Goal: Task Accomplishment & Management: Use online tool/utility

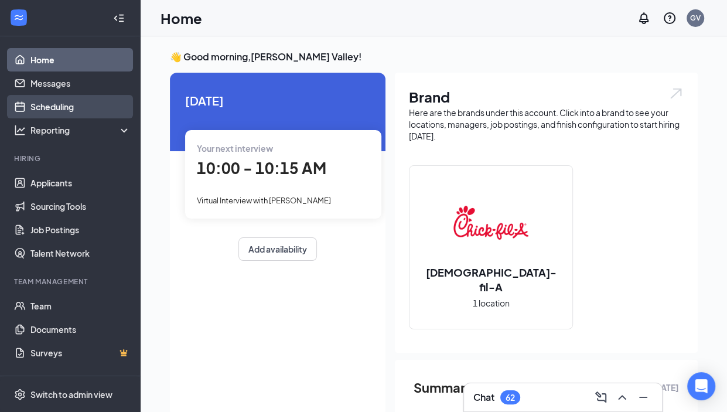
click at [73, 108] on link "Scheduling" at bounding box center [80, 106] width 100 height 23
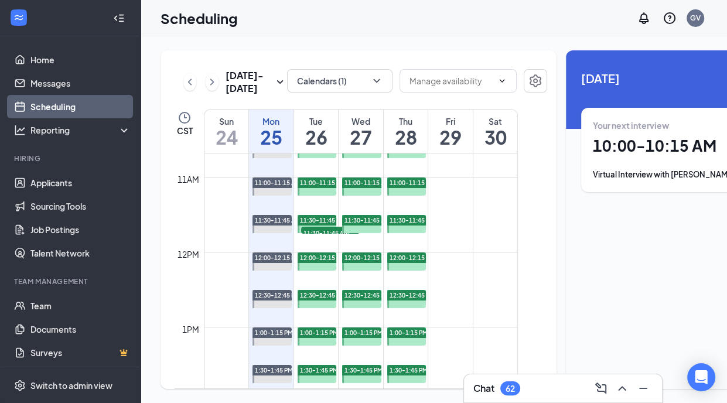
scroll to position [785, 0]
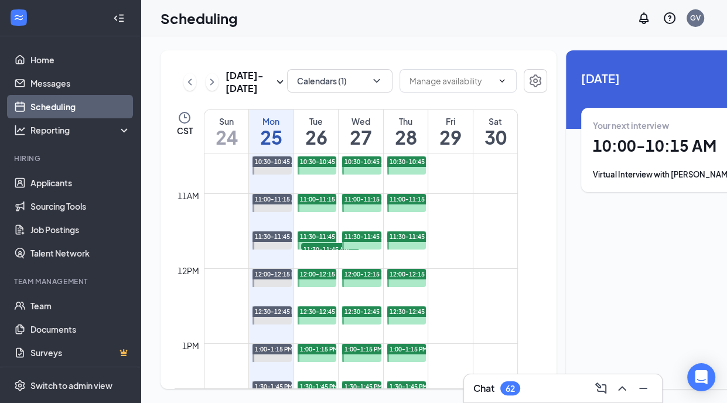
click at [324, 252] on span "11:30-11:45 AM" at bounding box center [330, 249] width 59 height 12
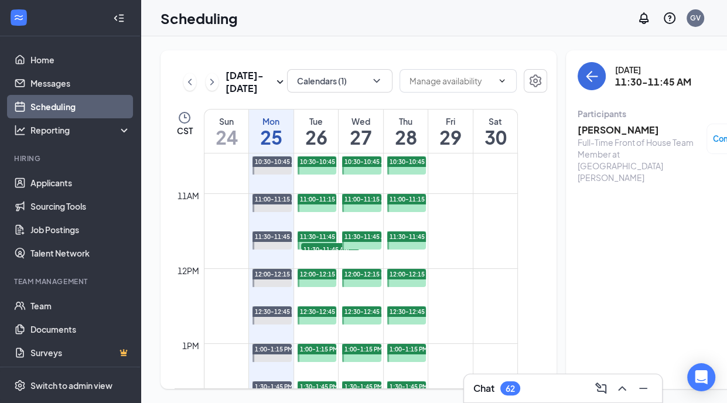
click at [600, 124] on h3 "[PERSON_NAME]" at bounding box center [638, 130] width 123 height 13
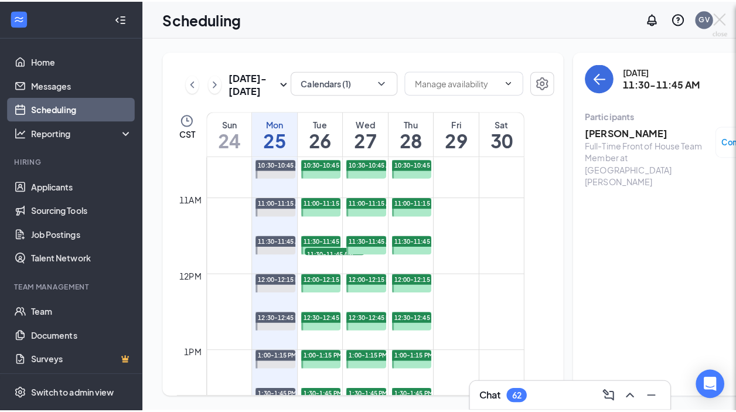
scroll to position [9, 0]
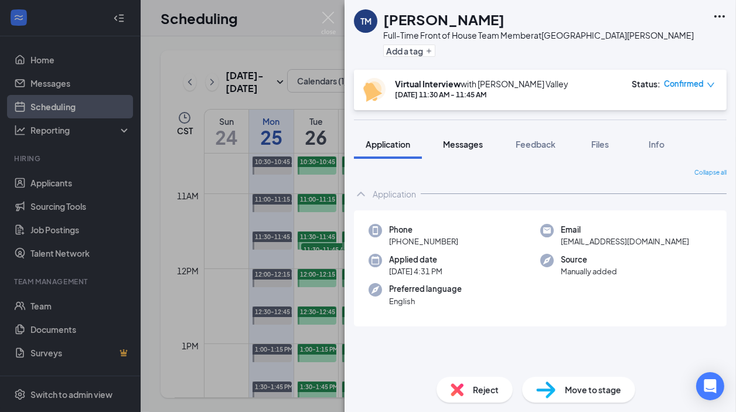
click at [461, 141] on span "Messages" at bounding box center [463, 144] width 40 height 11
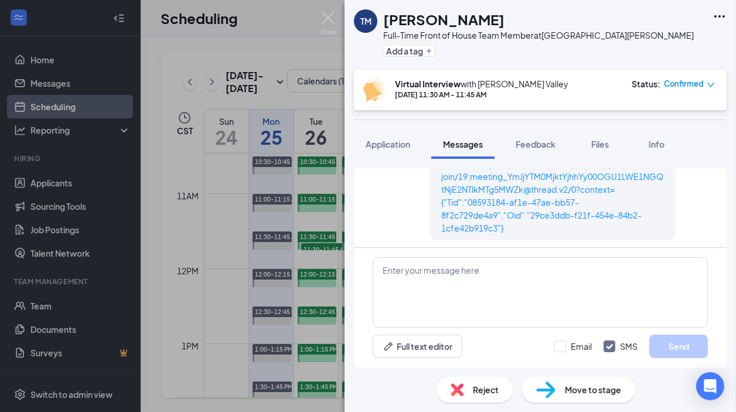
scroll to position [789, 0]
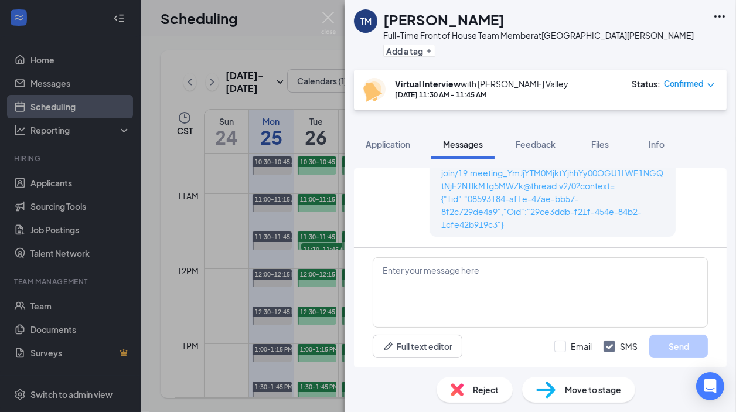
click at [533, 201] on link "https://[DOMAIN_NAME]/l/meetup-join/19:meeting_YmJjYTM0MjktYjhhYy00OGU1LWE1NGQt…" at bounding box center [552, 192] width 222 height 75
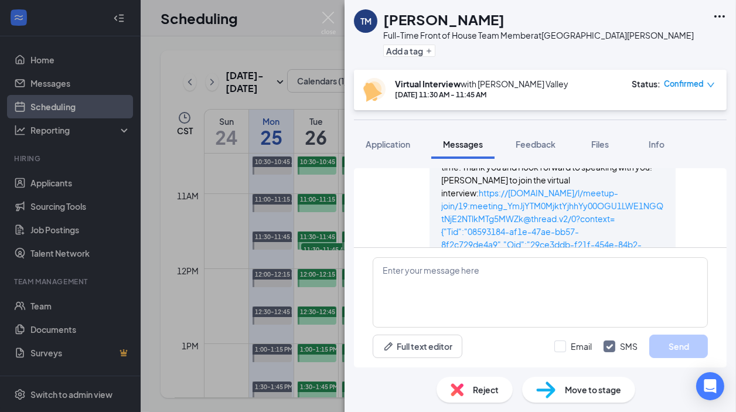
scroll to position [733, 0]
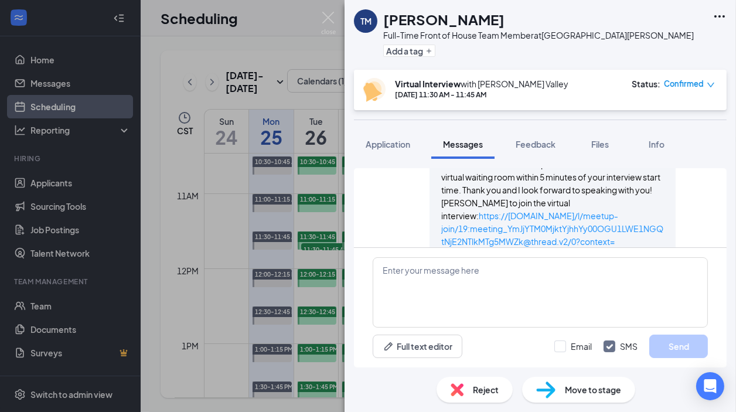
drag, startPoint x: 520, startPoint y: 227, endPoint x: 431, endPoint y: 202, distance: 92.3
click at [431, 202] on div "[PERSON_NAME] Valley sent SMS to Trinity [PERSON_NAME]. [DATE] 9:36 PM Hello, m…" at bounding box center [552, 192] width 246 height 199
copy span "Link to join the virtual interview: https://[DOMAIN_NAME]/l/meetup-join/19:meet…"
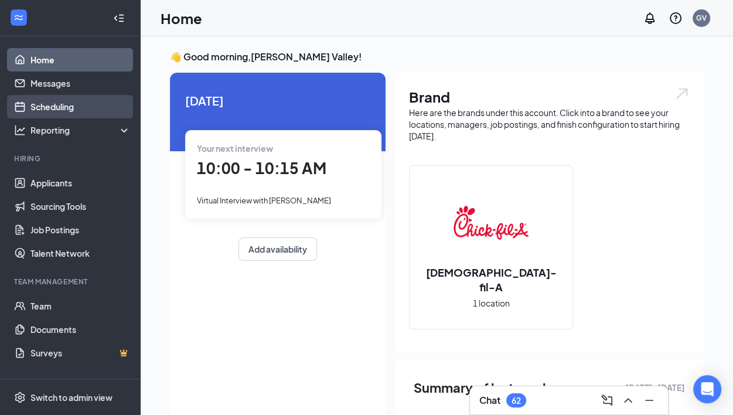
click at [46, 108] on link "Scheduling" at bounding box center [80, 106] width 100 height 23
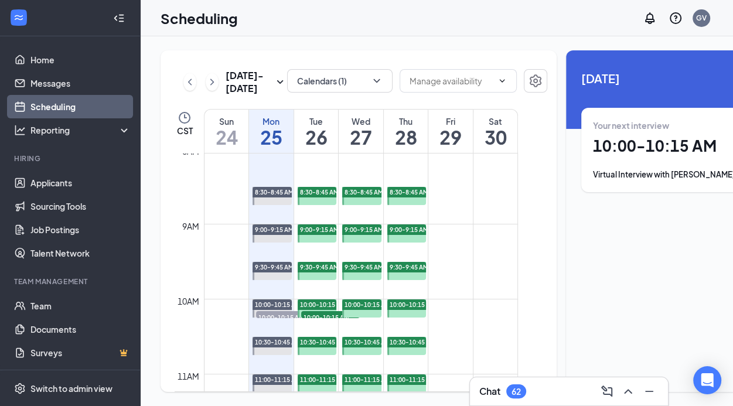
scroll to position [597, 0]
